Goal: Transaction & Acquisition: Subscribe to service/newsletter

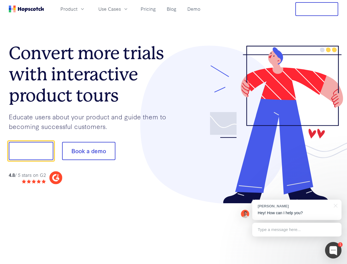
click at [174, 132] on div at bounding box center [256, 125] width 165 height 158
click at [78, 9] on span "Product" at bounding box center [69, 9] width 17 height 7
click at [121, 9] on span "Use Cases" at bounding box center [109, 9] width 23 height 7
click at [317, 9] on button "Free Trial" at bounding box center [317, 9] width 43 height 14
click at [31, 151] on button "Show me!" at bounding box center [31, 151] width 45 height 18
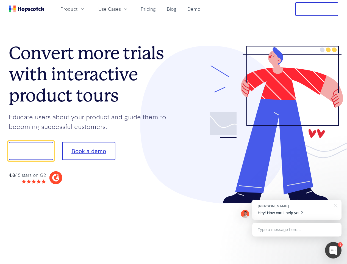
click at [89, 151] on button "Book a demo" at bounding box center [88, 151] width 53 height 18
click at [334, 250] on div at bounding box center [333, 250] width 17 height 17
click at [297, 210] on div "[PERSON_NAME] Hey! How can I help you?" at bounding box center [297, 210] width 89 height 20
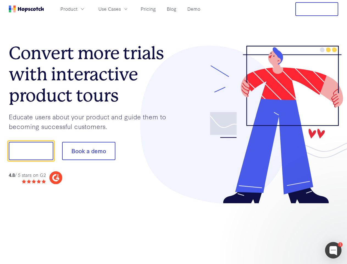
click at [335, 205] on div at bounding box center [290, 187] width 103 height 110
click at [297, 230] on div at bounding box center [290, 187] width 103 height 110
